Goal: Information Seeking & Learning: Find specific fact

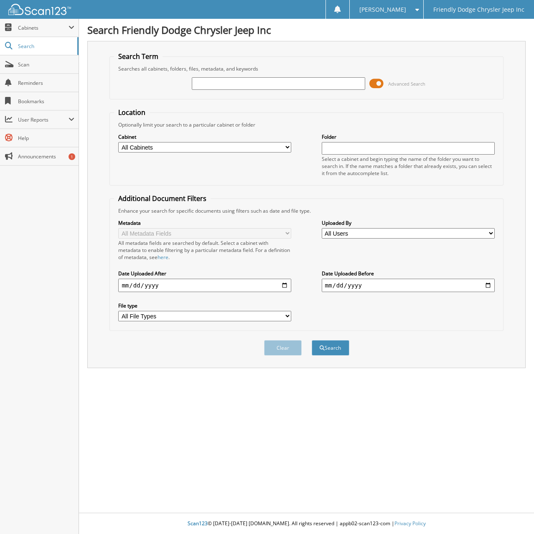
click at [218, 82] on input "text" at bounding box center [278, 83] width 173 height 13
type input "6078380"
click at [311, 340] on button "Search" at bounding box center [330, 347] width 38 height 15
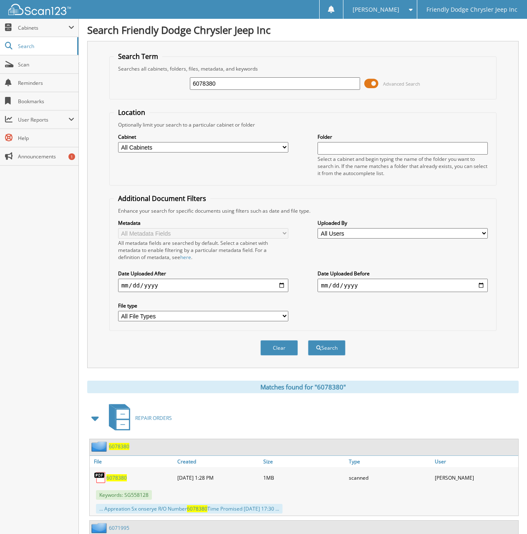
click at [112, 476] on span "6078380" at bounding box center [116, 477] width 20 height 7
drag, startPoint x: 219, startPoint y: 84, endPoint x: 143, endPoint y: 83, distance: 76.0
click at [143, 83] on div "6078380 Advanced Search" at bounding box center [303, 83] width 379 height 23
type input "6078029"
click at [308, 340] on button "Search" at bounding box center [327, 347] width 38 height 15
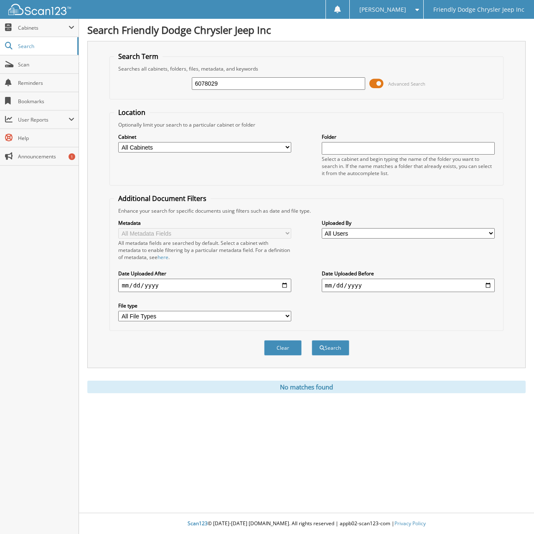
drag, startPoint x: 224, startPoint y: 82, endPoint x: 88, endPoint y: 83, distance: 136.5
click at [88, 83] on div "Search Term Searches all cabinets, folders, files, metadata, and keywords 60780…" at bounding box center [306, 204] width 438 height 327
type input "6076587"
click at [311, 340] on button "Search" at bounding box center [330, 347] width 38 height 15
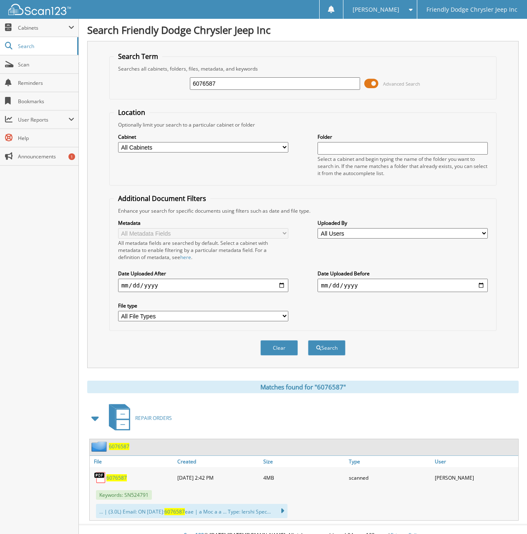
click at [114, 479] on span "6076587" at bounding box center [116, 477] width 20 height 7
drag, startPoint x: 234, startPoint y: 81, endPoint x: 114, endPoint y: 82, distance: 119.8
click at [114, 82] on div "6076587 Advanced Search" at bounding box center [303, 83] width 379 height 23
type input "6078331"
click at [308, 340] on button "Search" at bounding box center [327, 347] width 38 height 15
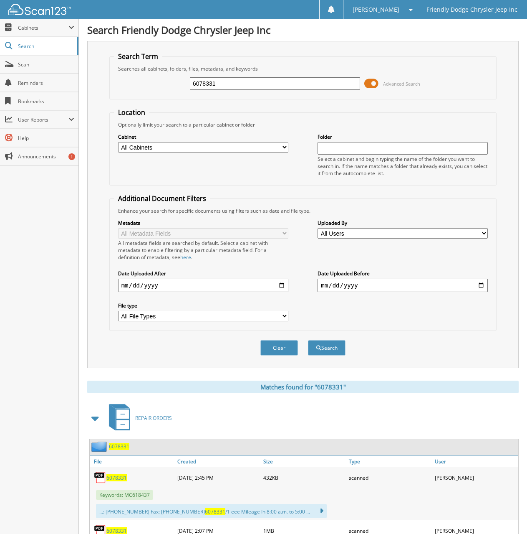
click at [111, 479] on span "6078331" at bounding box center [116, 477] width 20 height 7
click at [50, 248] on div "Close Cabinets My Company Email Addresses Search Scan" at bounding box center [39, 276] width 79 height 515
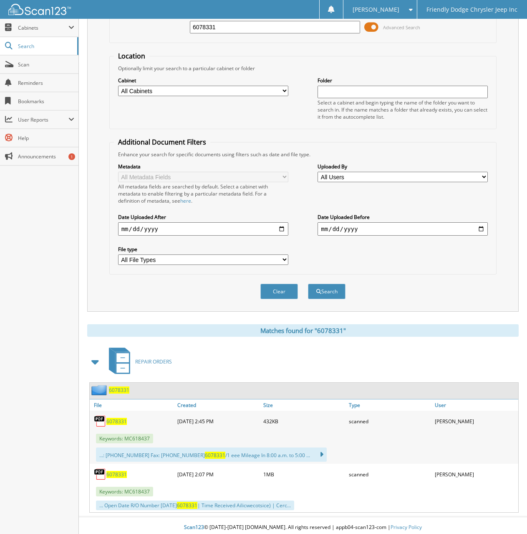
scroll to position [61, 0]
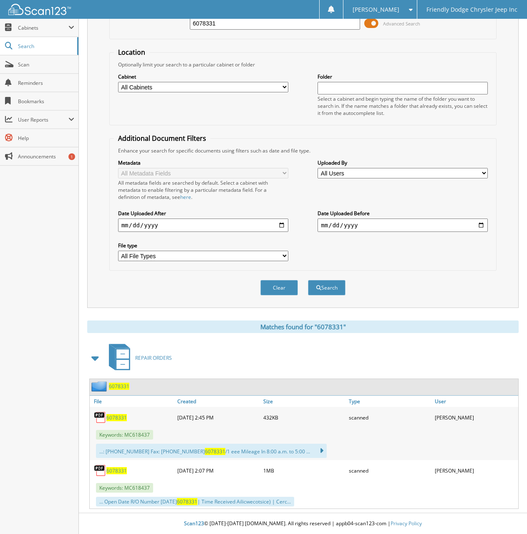
click at [113, 471] on span "6078331" at bounding box center [116, 470] width 20 height 7
click at [43, 260] on div "Close Cabinets My Company Email Addresses Search Scan" at bounding box center [39, 276] width 79 height 515
drag, startPoint x: 226, startPoint y: 24, endPoint x: 91, endPoint y: 33, distance: 135.6
click at [91, 33] on div "Search Term Searches all cabinets, folders, files, metadata, and keywords 60783…" at bounding box center [303, 144] width 432 height 327
type input "6077865"
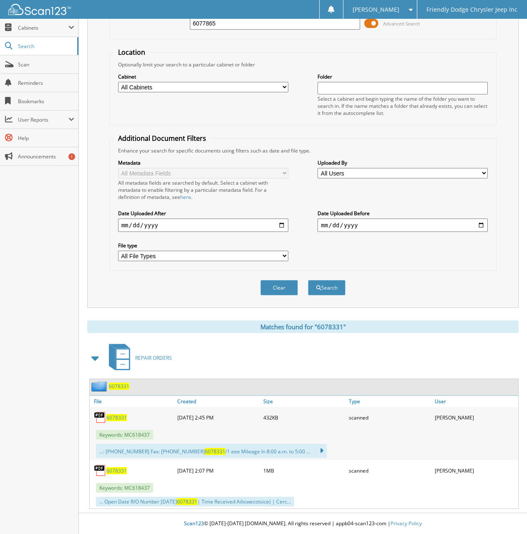
click at [308, 280] on button "Search" at bounding box center [327, 287] width 38 height 15
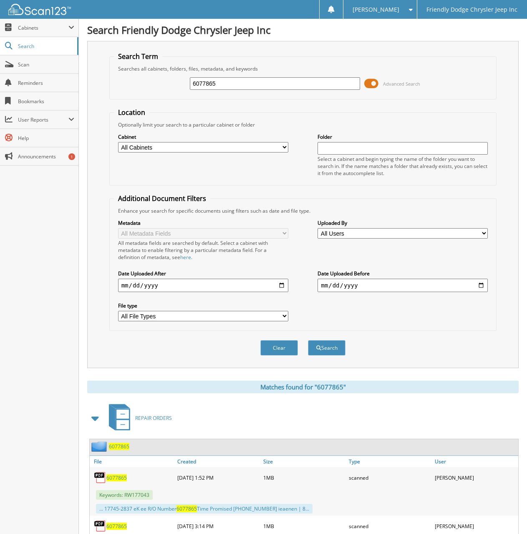
click at [114, 478] on span "6077865" at bounding box center [116, 477] width 20 height 7
drag, startPoint x: 221, startPoint y: 86, endPoint x: 131, endPoint y: 78, distance: 90.0
click at [131, 78] on div "6077865 Advanced Search" at bounding box center [303, 83] width 379 height 23
type input "6078391"
click at [308, 340] on button "Search" at bounding box center [327, 347] width 38 height 15
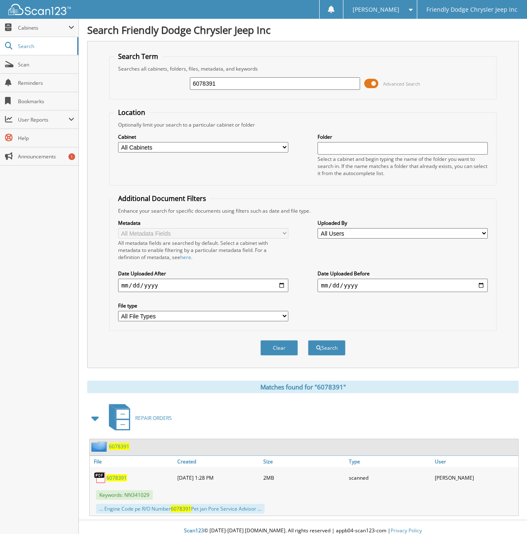
click at [119, 477] on span "6078391" at bounding box center [116, 477] width 20 height 7
drag, startPoint x: 218, startPoint y: 81, endPoint x: 139, endPoint y: 85, distance: 79.0
click at [139, 85] on div "6078391 Advanced Search" at bounding box center [303, 83] width 379 height 23
drag, startPoint x: 35, startPoint y: 280, endPoint x: 44, endPoint y: 175, distance: 106.0
click at [35, 274] on div "Close Cabinets My Company Email Addresses Search Scan" at bounding box center [39, 276] width 79 height 515
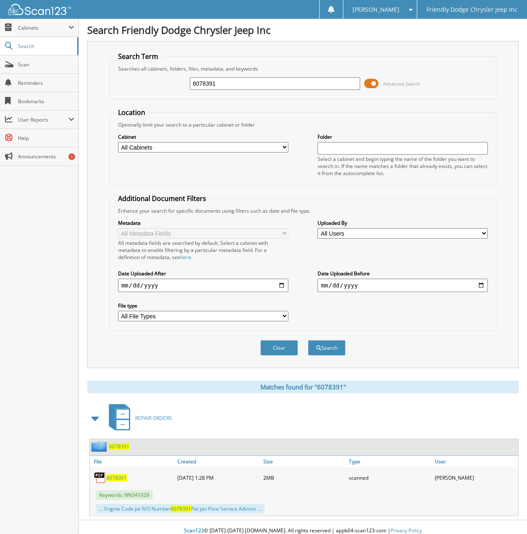
drag, startPoint x: 217, startPoint y: 86, endPoint x: 144, endPoint y: 75, distance: 73.1
click at [154, 76] on div "6078391 Advanced Search" at bounding box center [303, 83] width 379 height 23
type input "6078390"
click at [308, 340] on button "Search" at bounding box center [327, 347] width 38 height 15
click at [116, 480] on span "6078390" at bounding box center [116, 477] width 20 height 7
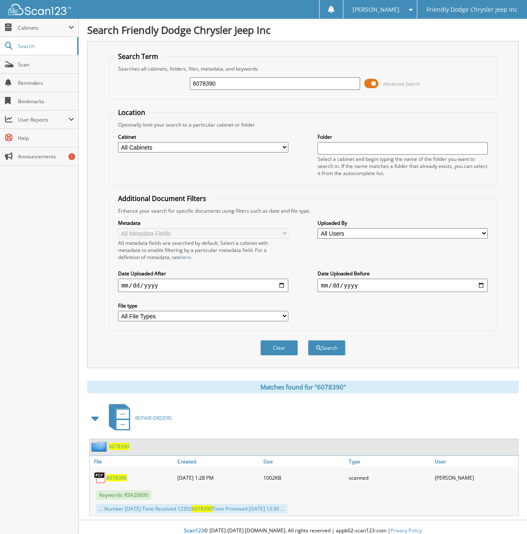
click at [31, 290] on div "Close Cabinets My Company Email Addresses Search Scan" at bounding box center [39, 276] width 79 height 515
drag, startPoint x: 215, startPoint y: 83, endPoint x: 139, endPoint y: 85, distance: 76.0
click at [139, 85] on div "6078390 Advanced Search" at bounding box center [303, 83] width 379 height 23
type input "6078273"
click at [308, 340] on button "Search" at bounding box center [327, 347] width 38 height 15
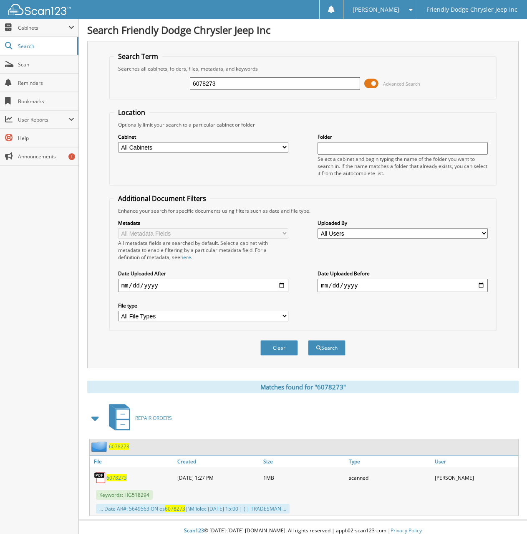
click at [111, 480] on span "6078273" at bounding box center [116, 477] width 20 height 7
click at [115, 476] on span "6078273" at bounding box center [116, 477] width 20 height 7
drag, startPoint x: 224, startPoint y: 84, endPoint x: 149, endPoint y: 85, distance: 74.3
click at [149, 85] on div "6078273 Advanced Search" at bounding box center [303, 83] width 379 height 23
type input "6077971"
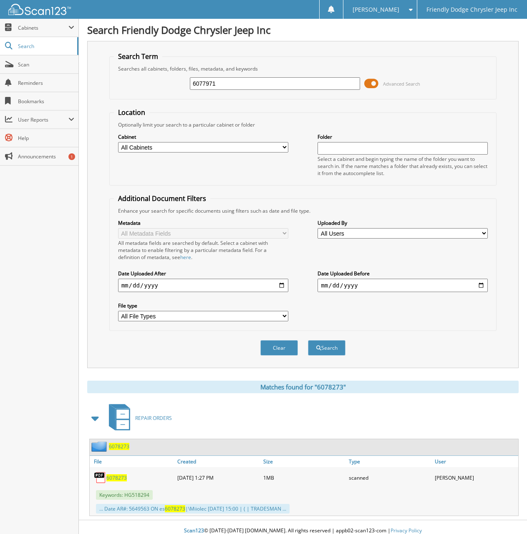
click at [308, 340] on button "Search" at bounding box center [327, 347] width 38 height 15
click at [115, 479] on span "6077971" at bounding box center [116, 477] width 20 height 7
drag, startPoint x: 225, startPoint y: 83, endPoint x: 120, endPoint y: 81, distance: 105.7
click at [120, 83] on div "6077971 Advanced Search" at bounding box center [303, 83] width 379 height 23
type input "6077952"
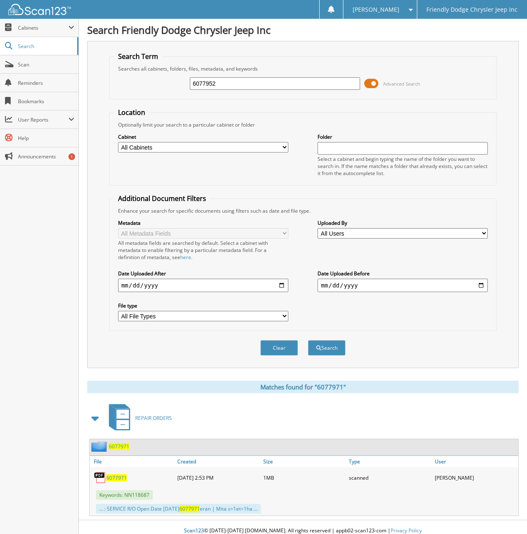
click at [308, 340] on button "Search" at bounding box center [327, 347] width 38 height 15
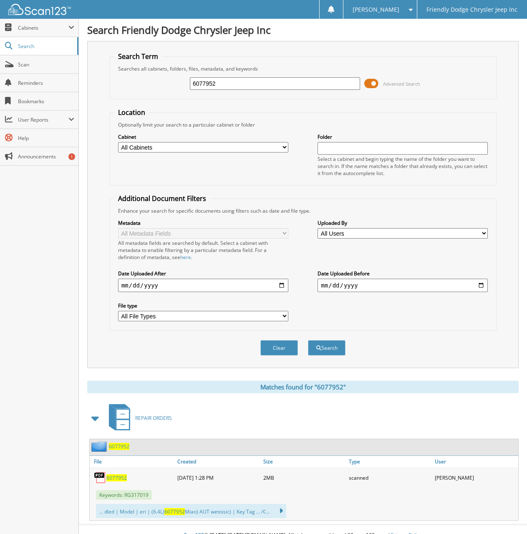
click at [112, 476] on span "6077952" at bounding box center [116, 477] width 20 height 7
drag, startPoint x: 224, startPoint y: 86, endPoint x: 151, endPoint y: 85, distance: 73.1
click at [151, 85] on div "6077952 Advanced Search" at bounding box center [303, 83] width 379 height 23
type input "6077874"
click at [308, 340] on button "Search" at bounding box center [327, 347] width 38 height 15
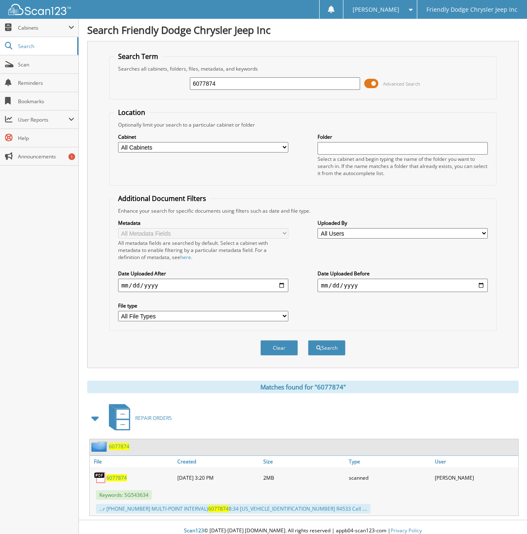
click at [120, 478] on span "6077874" at bounding box center [116, 477] width 20 height 7
drag, startPoint x: 54, startPoint y: 276, endPoint x: 19, endPoint y: 277, distance: 35.1
click at [54, 276] on div "Close Cabinets My Company Email Addresses Search Scan" at bounding box center [39, 276] width 79 height 515
drag, startPoint x: 221, startPoint y: 84, endPoint x: 94, endPoint y: 87, distance: 127.8
click at [94, 87] on div "Search Term Searches all cabinets, folders, files, metadata, and keywords 60778…" at bounding box center [303, 204] width 432 height 327
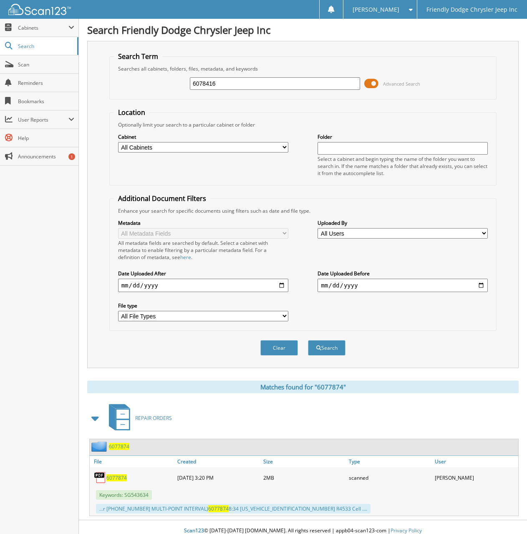
type input "6078416"
click at [308, 340] on button "Search" at bounding box center [327, 347] width 38 height 15
click at [112, 476] on span "6078416" at bounding box center [116, 477] width 20 height 7
drag, startPoint x: 46, startPoint y: 320, endPoint x: 9, endPoint y: 291, distance: 47.4
click at [46, 320] on div "Close Cabinets My Company Email Addresses Search Scan" at bounding box center [39, 276] width 79 height 515
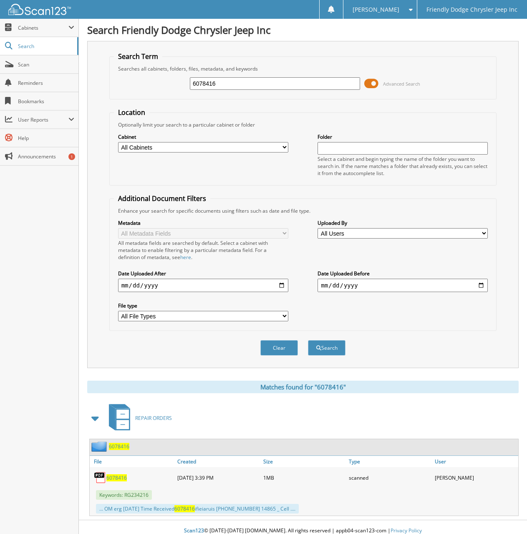
drag, startPoint x: 220, startPoint y: 85, endPoint x: 139, endPoint y: 80, distance: 82.0
click at [143, 82] on div "6078416 Advanced Search" at bounding box center [303, 83] width 379 height 23
type input "6078233"
click at [308, 340] on button "Search" at bounding box center [327, 347] width 38 height 15
click at [118, 478] on span "6078233" at bounding box center [116, 477] width 20 height 7
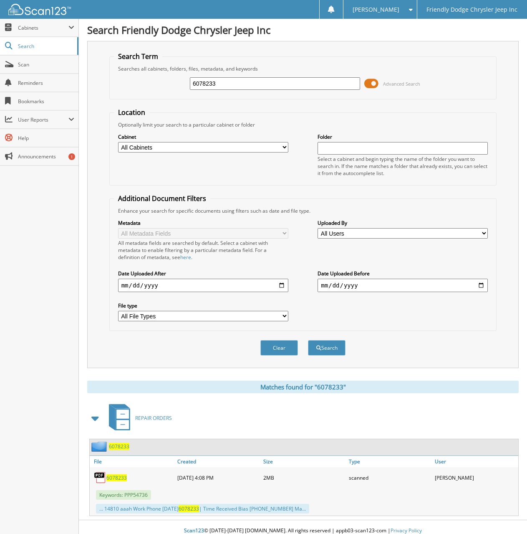
drag, startPoint x: 233, startPoint y: 86, endPoint x: 154, endPoint y: 86, distance: 79.7
click at [154, 86] on div "6078233 Advanced Search" at bounding box center [303, 83] width 379 height 23
type input "6077955"
click at [308, 340] on button "Search" at bounding box center [327, 347] width 38 height 15
click at [116, 478] on span "6077955" at bounding box center [116, 477] width 20 height 7
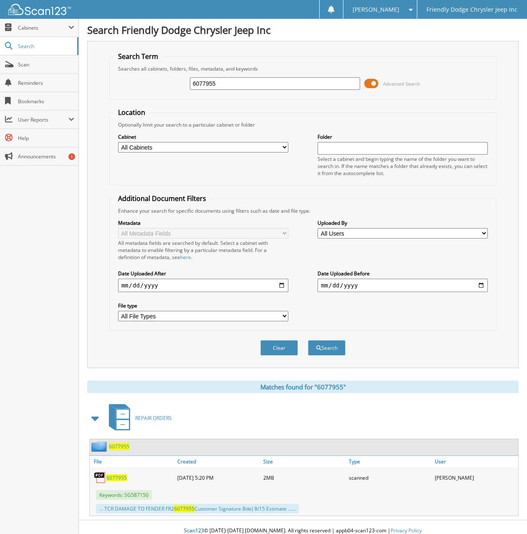
drag, startPoint x: 223, startPoint y: 87, endPoint x: 139, endPoint y: 82, distance: 84.5
click at [139, 82] on div "6077955 Advanced Search" at bounding box center [303, 83] width 379 height 23
type input "6077714"
click at [308, 340] on button "Search" at bounding box center [327, 347] width 38 height 15
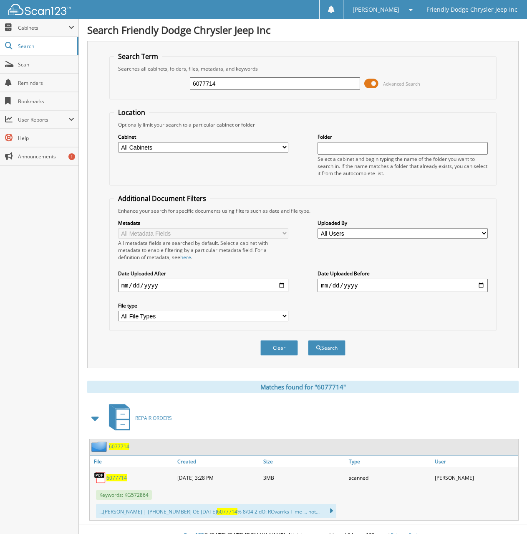
click at [115, 478] on span "6077714" at bounding box center [116, 477] width 20 height 7
drag, startPoint x: 222, startPoint y: 84, endPoint x: 118, endPoint y: 92, distance: 103.8
click at [118, 92] on div "6077714 Advanced Search" at bounding box center [303, 83] width 379 height 23
type input "6078399"
click at [308, 340] on button "Search" at bounding box center [327, 347] width 38 height 15
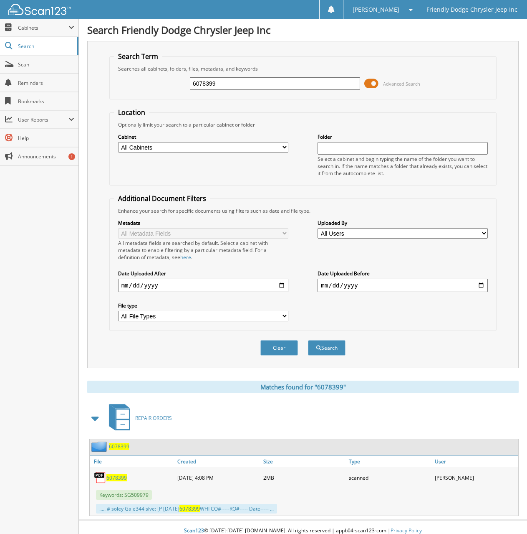
click at [116, 475] on span "6078399" at bounding box center [116, 477] width 20 height 7
click at [12, 339] on div "Close Cabinets My Company Email Addresses Search Scan" at bounding box center [39, 276] width 79 height 515
click at [117, 478] on span "6078399" at bounding box center [116, 477] width 20 height 7
